Goal: Task Accomplishment & Management: Use online tool/utility

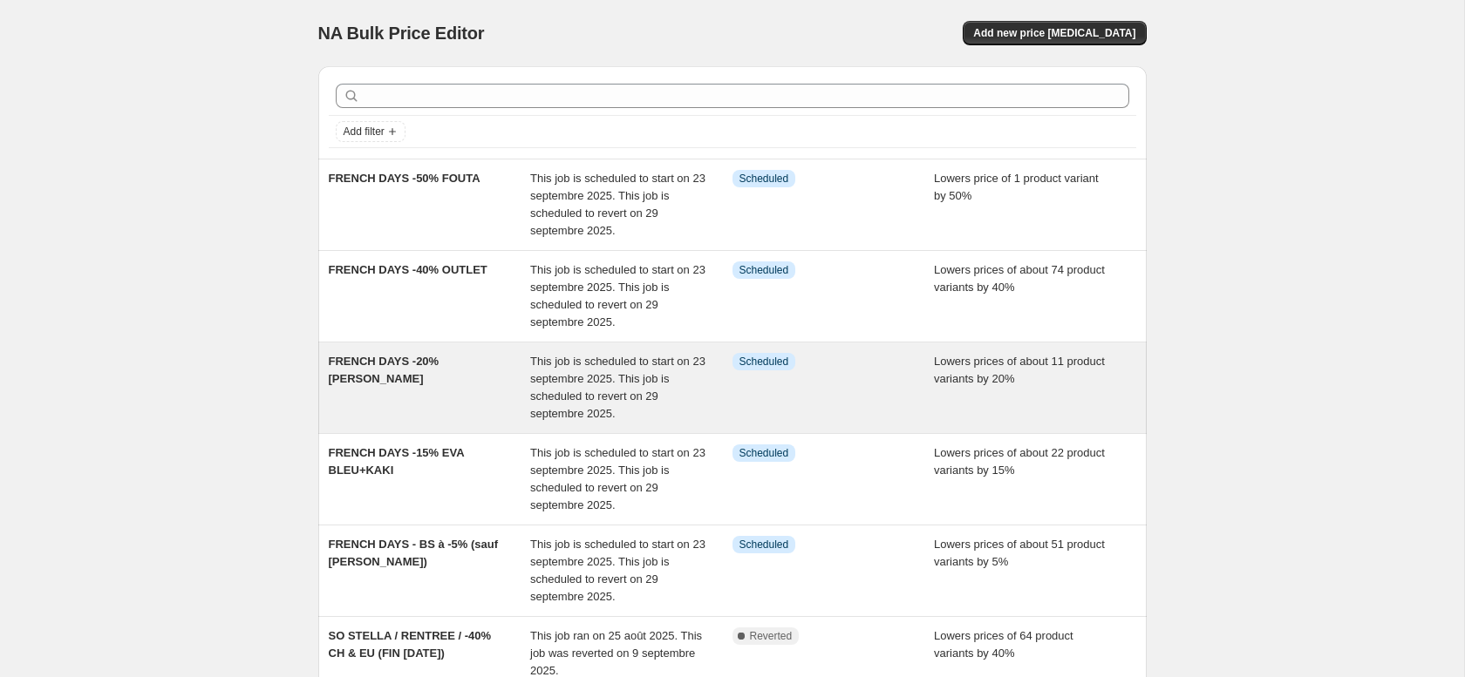
click at [424, 363] on span "FRENCH DAYS -20% [PERSON_NAME]" at bounding box center [384, 370] width 111 height 31
select select "percentage"
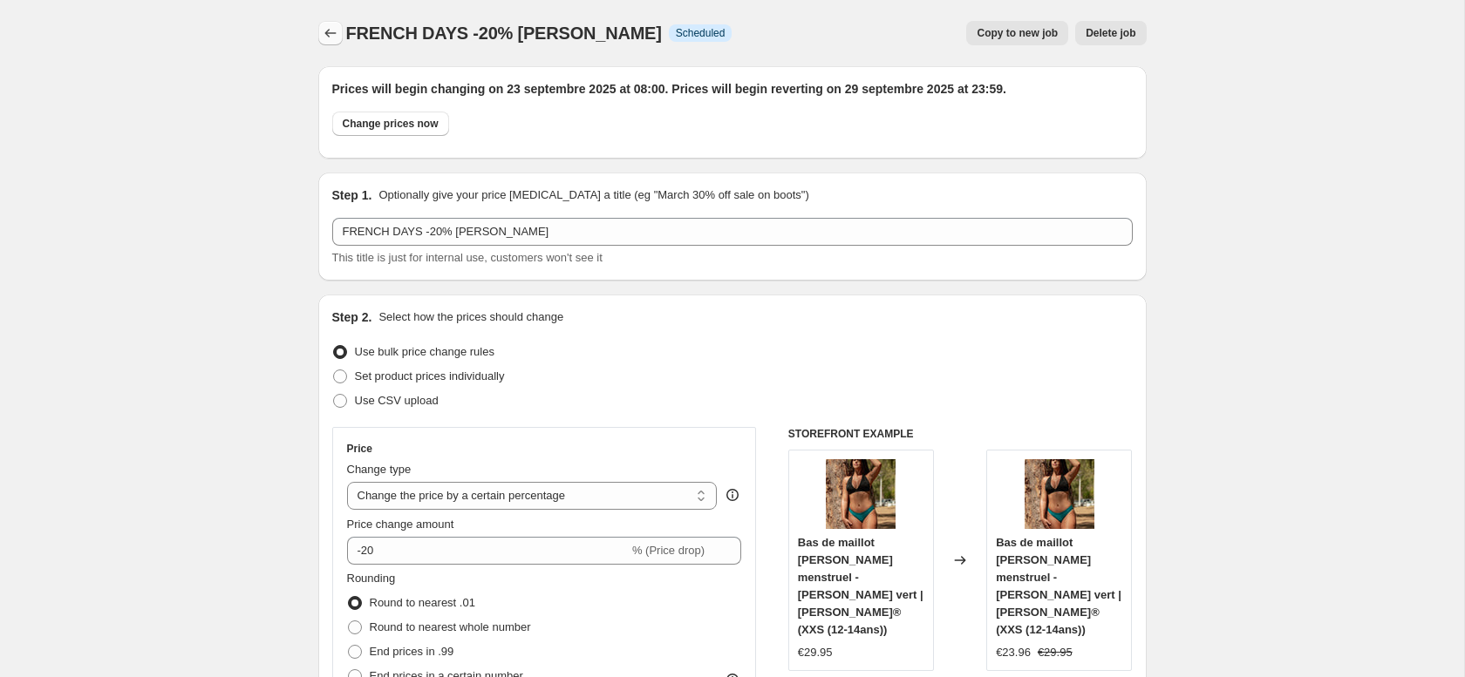
click at [318, 31] on button "Price change jobs" at bounding box center [330, 33] width 24 height 24
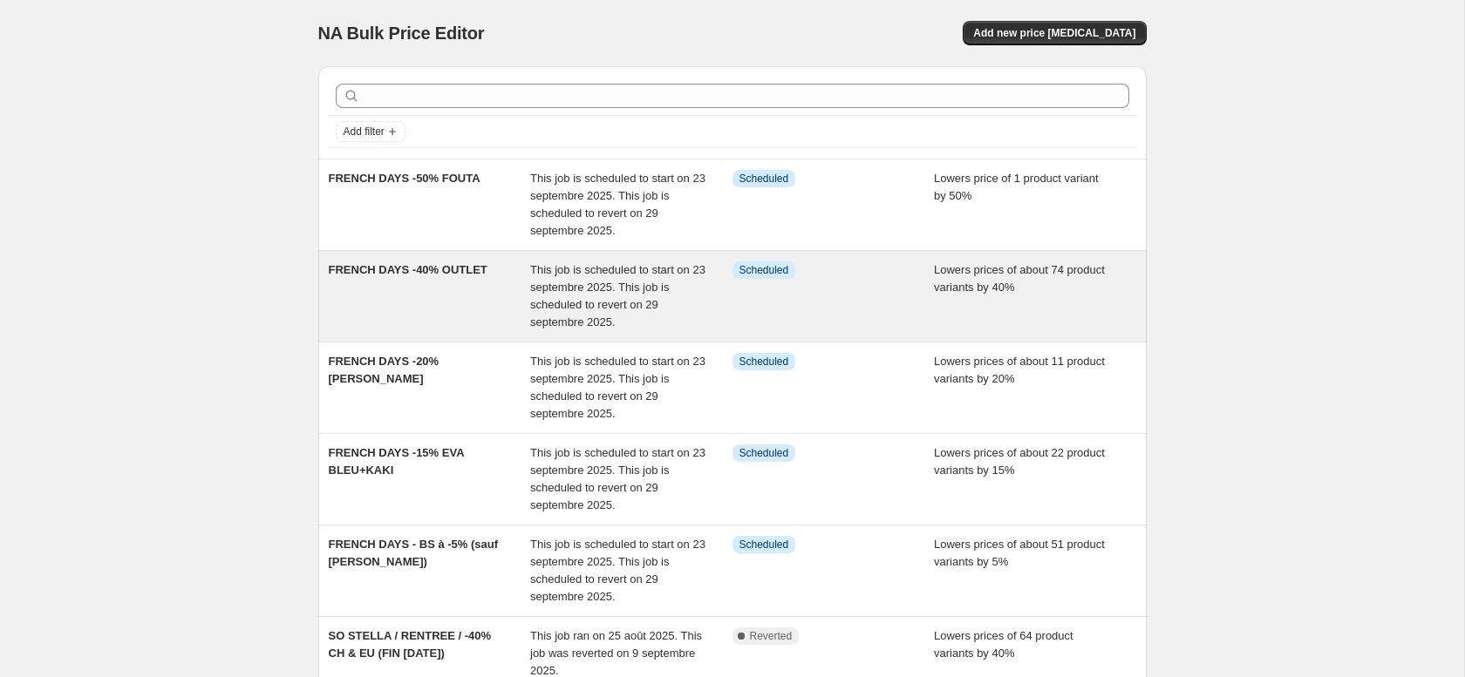
click at [431, 277] on div "FRENCH DAYS -40% OUTLET" at bounding box center [430, 297] width 202 height 70
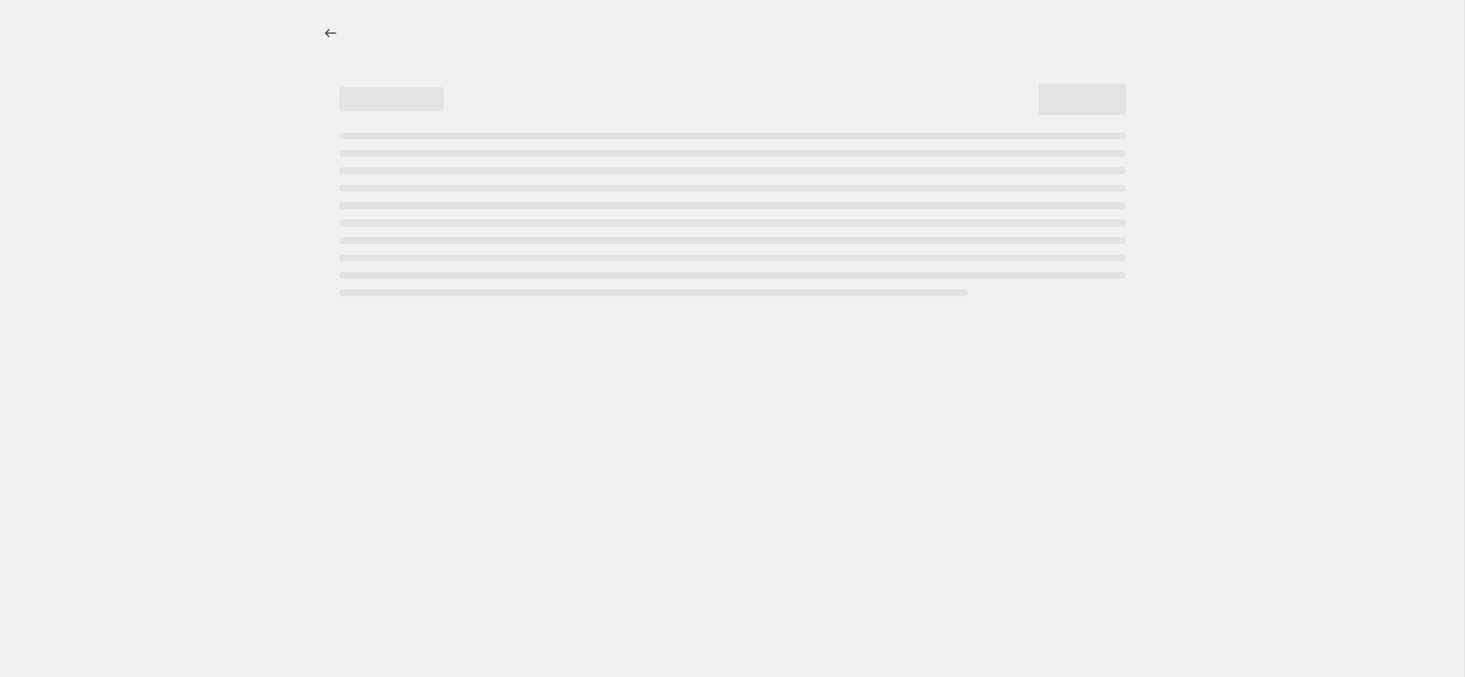
select select "percentage"
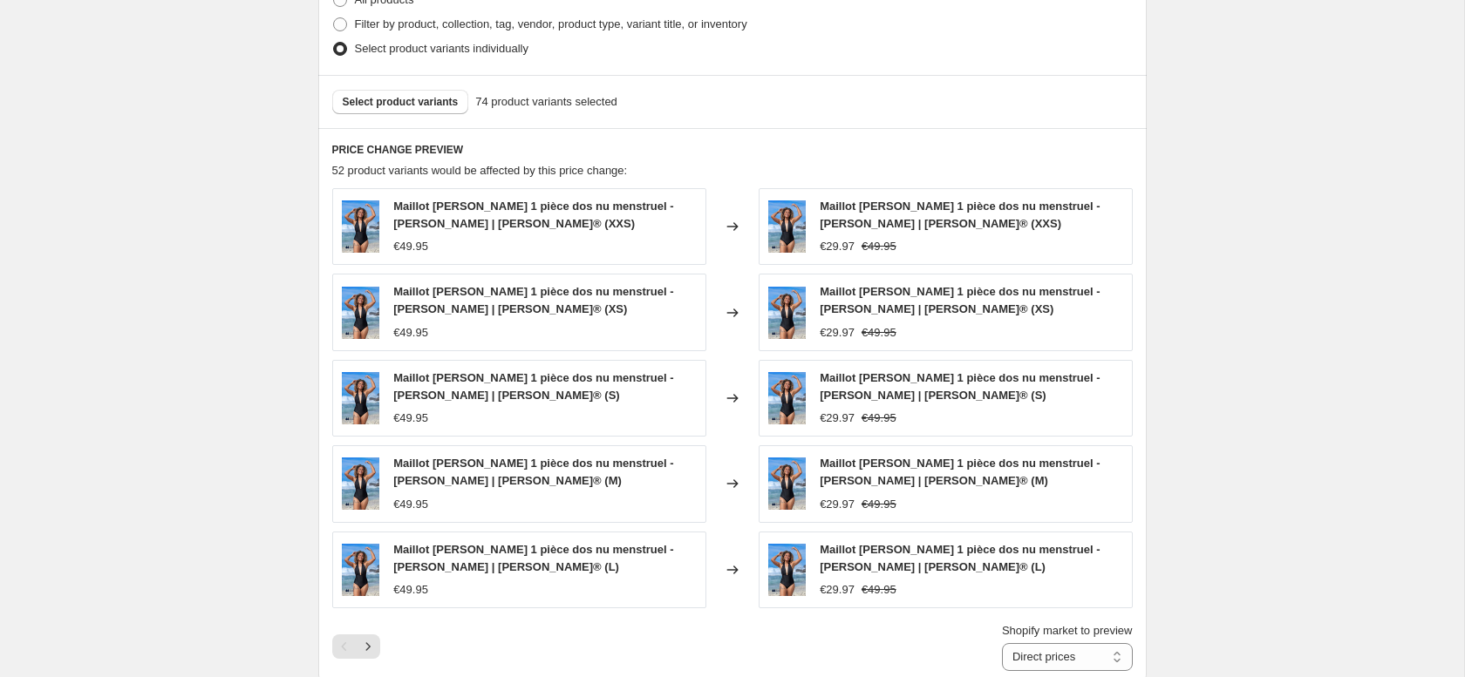
scroll to position [1004, 0]
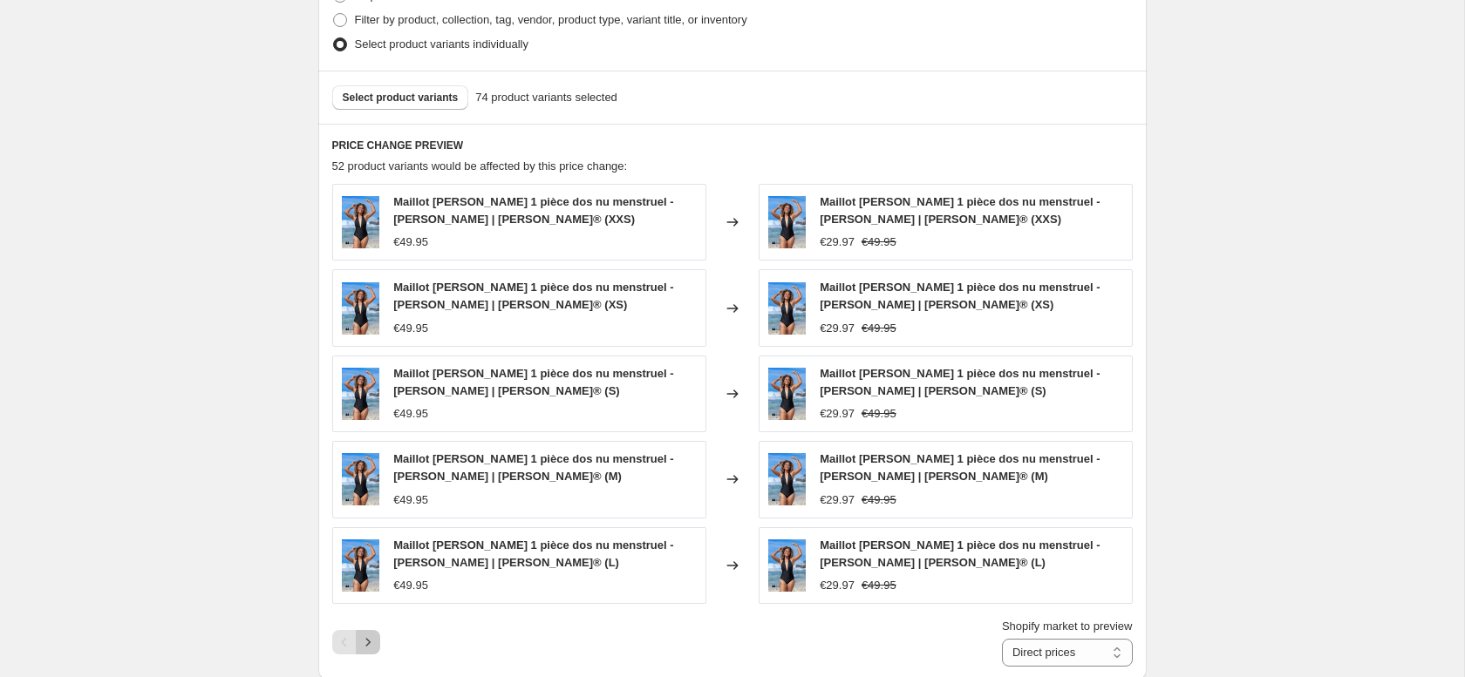
click at [368, 636] on icon "Next" at bounding box center [367, 642] width 17 height 17
